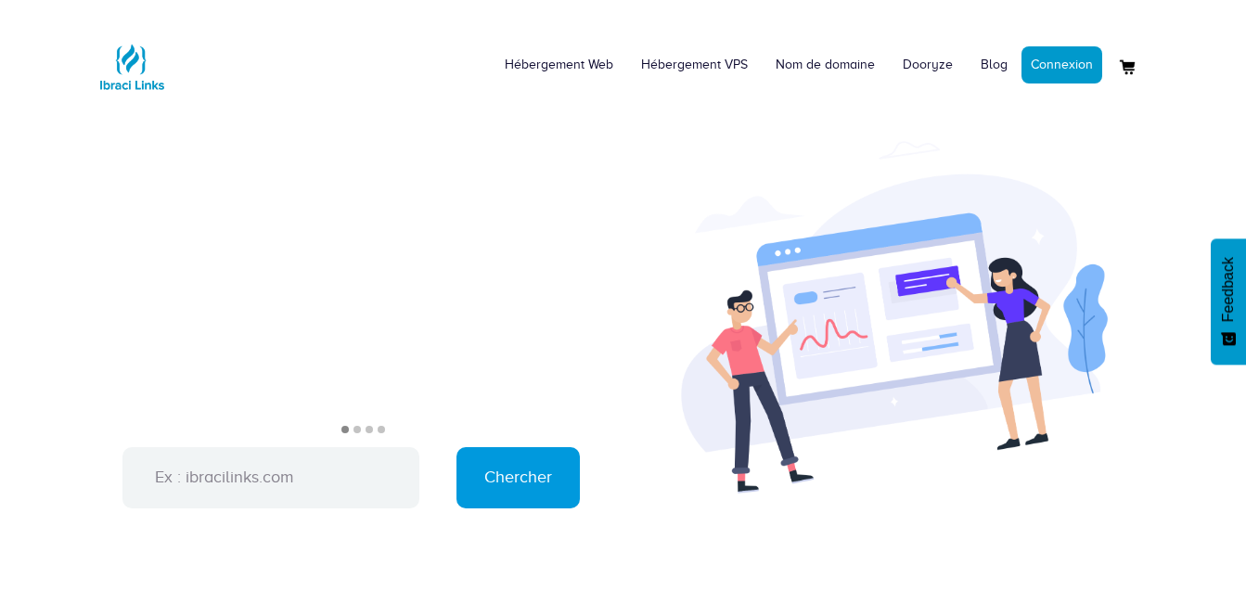
scroll to position [961, 0]
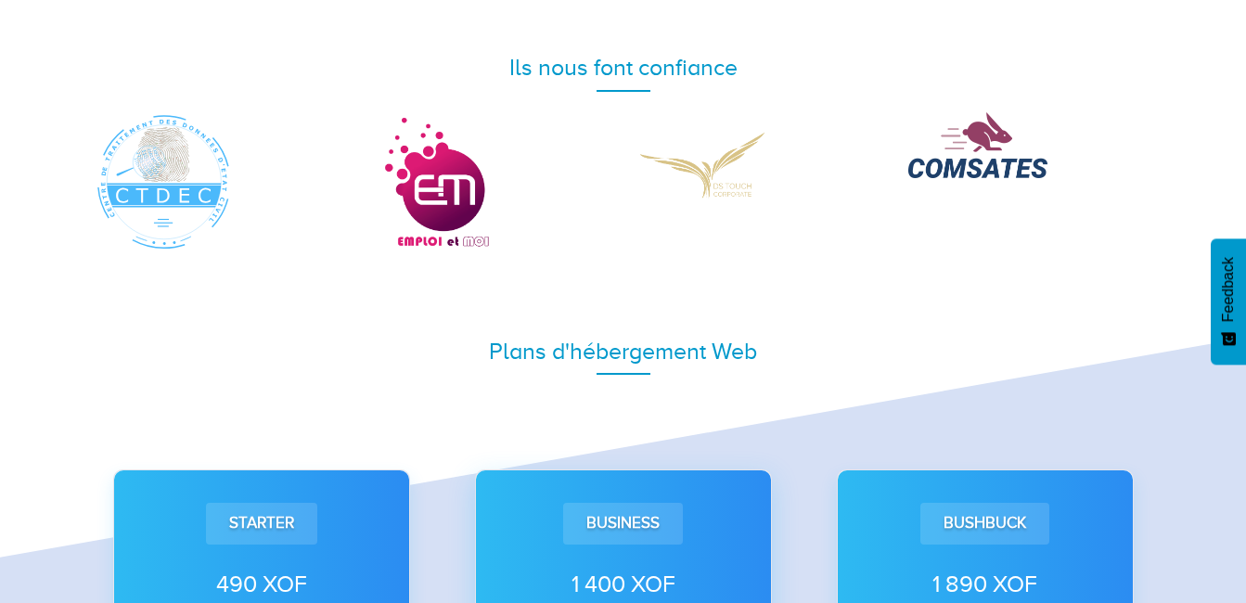
click at [659, 518] on div "Business" at bounding box center [623, 523] width 120 height 41
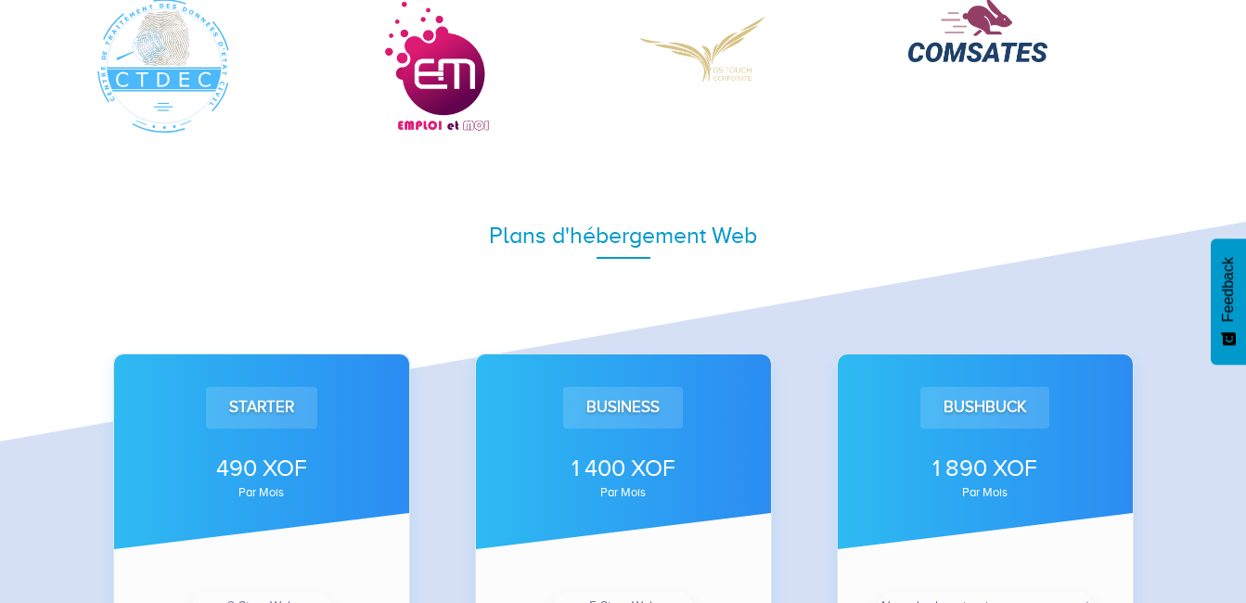
scroll to position [1068, 0]
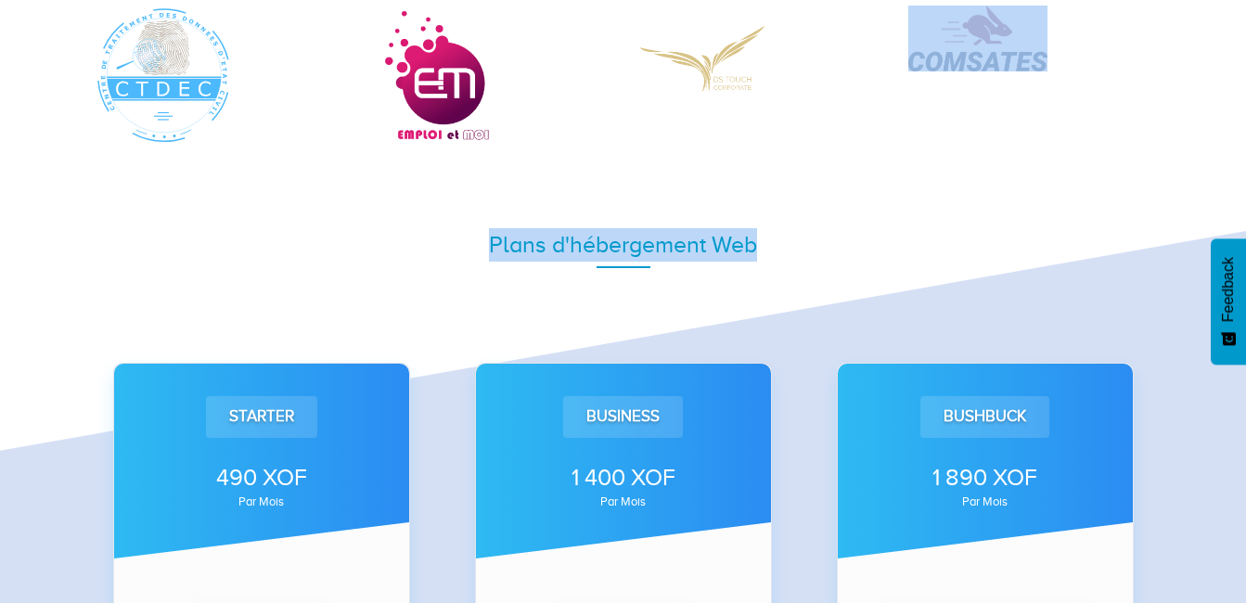
drag, startPoint x: 1222, startPoint y: 148, endPoint x: 1241, endPoint y: 159, distance: 22.4
click at [1241, 154] on div "Plans d'hébergement Web Starter 490 XOF par mois 2 Sites Web 10 Go d'espace de …" at bounding box center [623, 613] width 1246 height 936
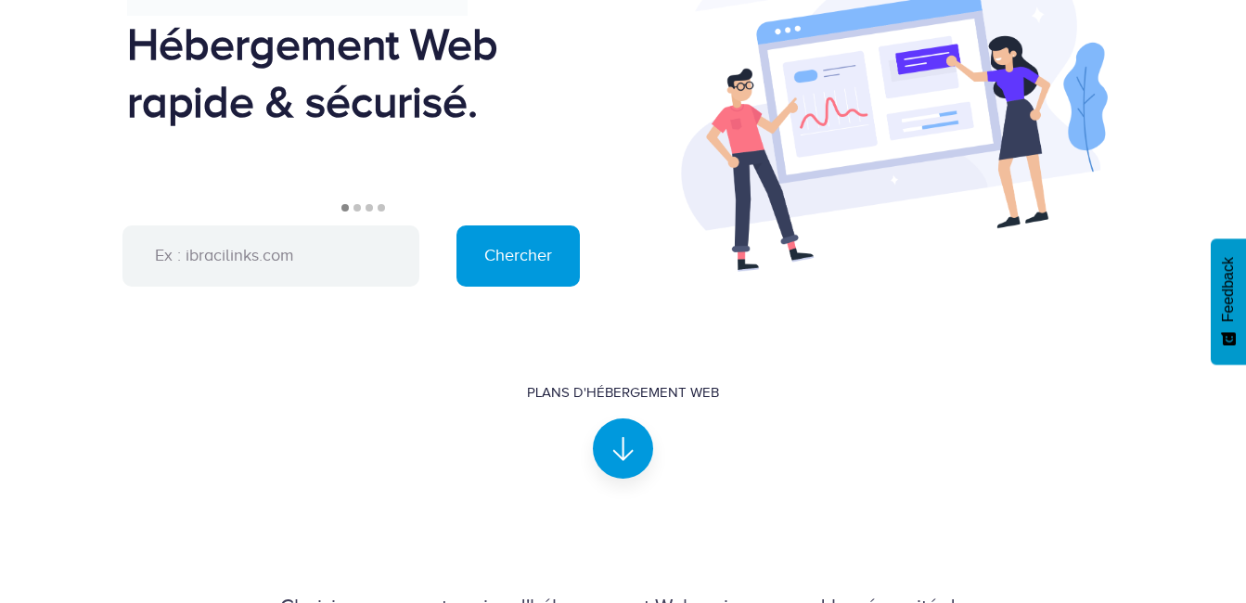
scroll to position [160, 0]
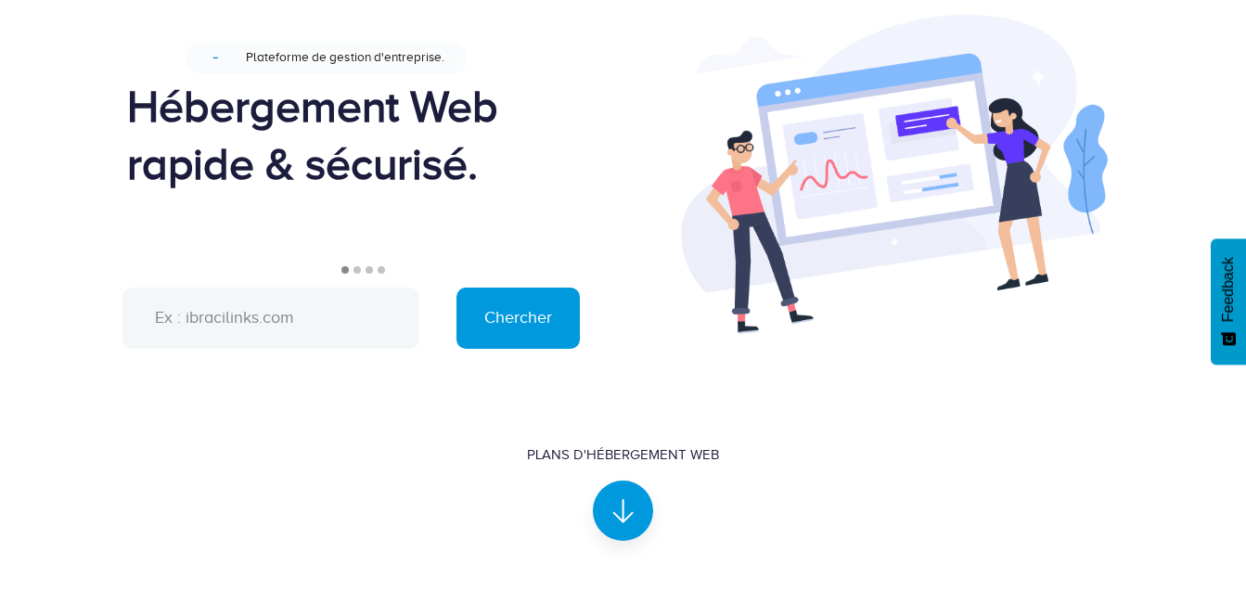
click at [290, 319] on input "text" at bounding box center [270, 318] width 297 height 61
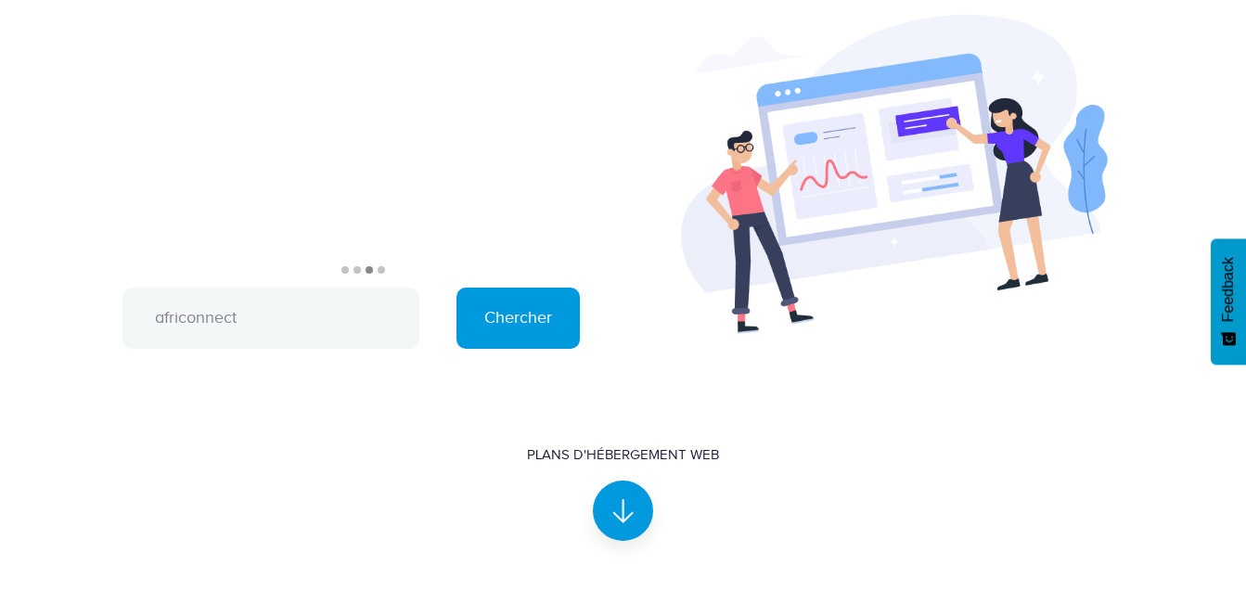
type input "africonnect"
click at [456, 288] on input "Chercher" at bounding box center [517, 318] width 123 height 61
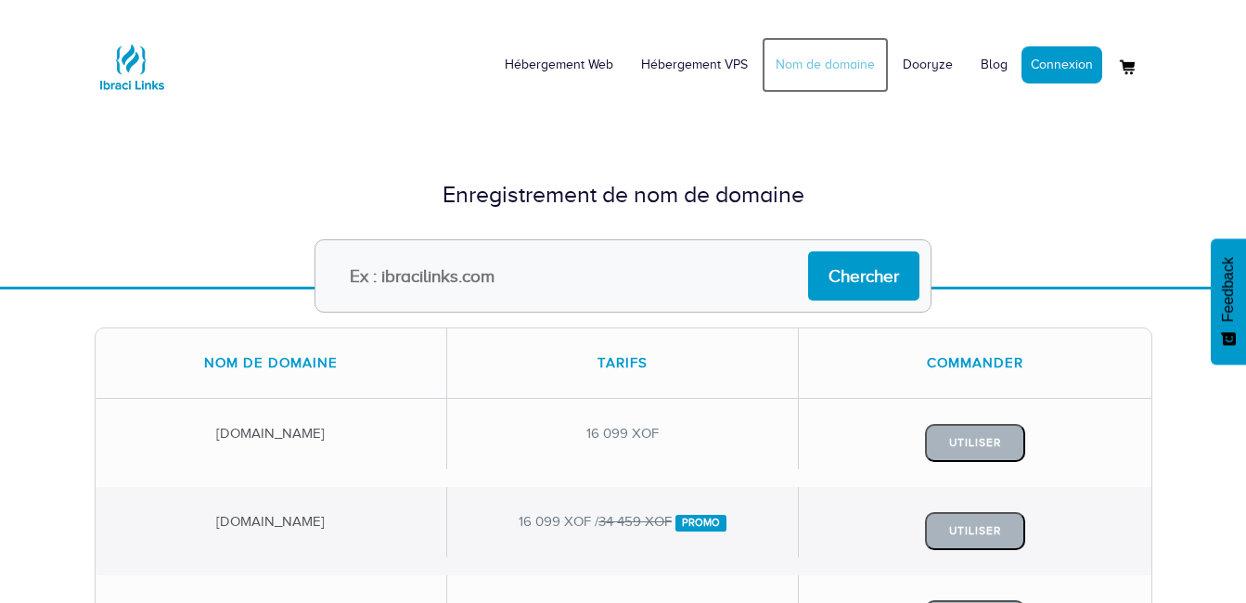
click at [826, 67] on link "Nom de domaine" at bounding box center [825, 65] width 127 height 56
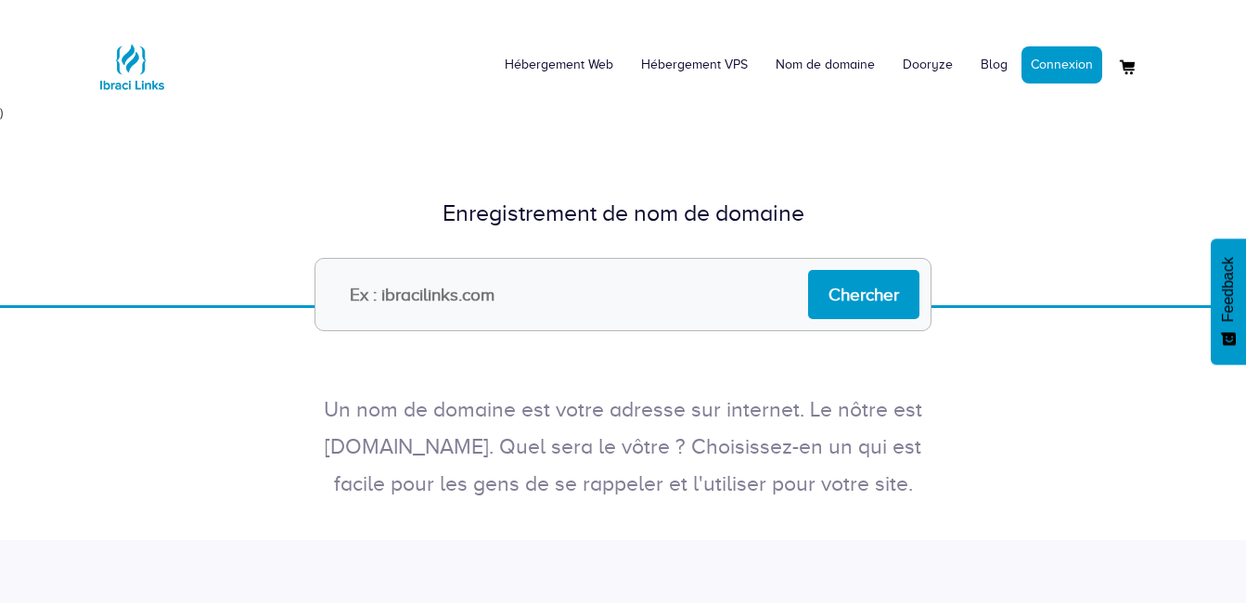
click at [563, 298] on input "text" at bounding box center [623, 294] width 617 height 73
click at [592, 70] on link "Hébergement Web" at bounding box center [559, 65] width 136 height 56
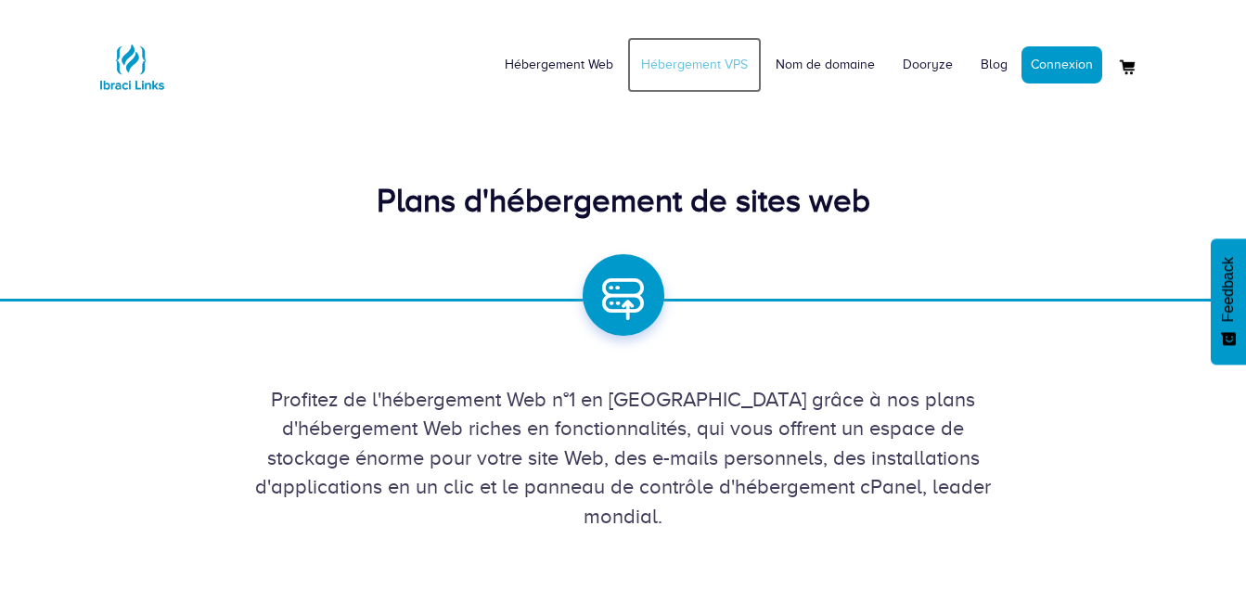
click at [701, 58] on link "Hébergement VPS" at bounding box center [694, 65] width 135 height 56
